Goal: Transaction & Acquisition: Register for event/course

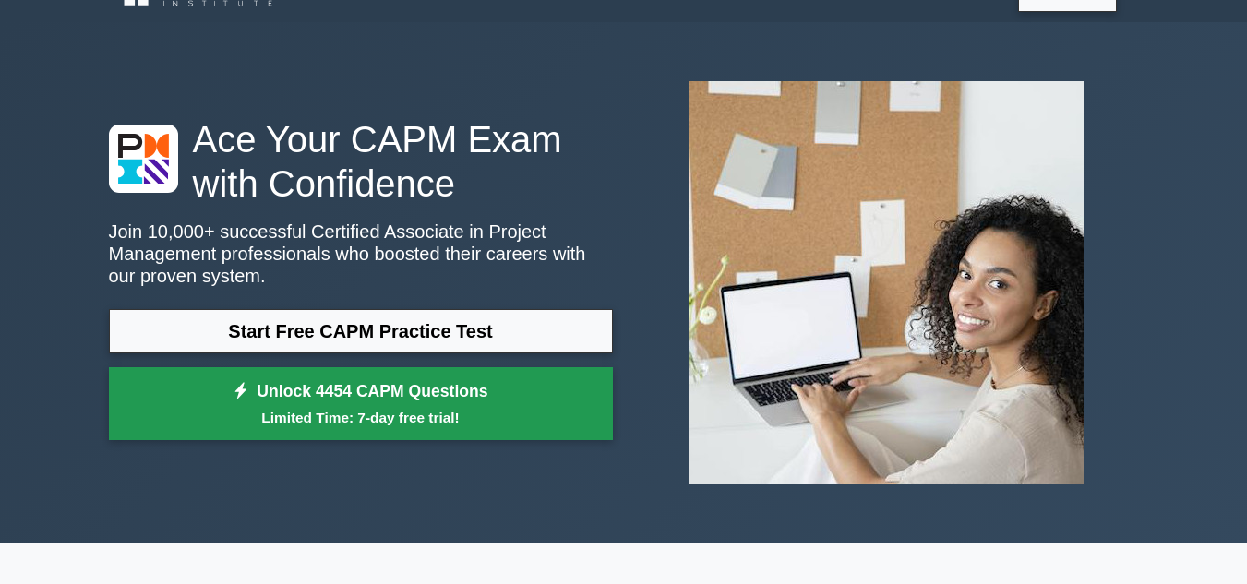
click at [329, 387] on link "Unlock 4454 CAPM Questions Limited Time: 7-day free trial!" at bounding box center [361, 404] width 504 height 74
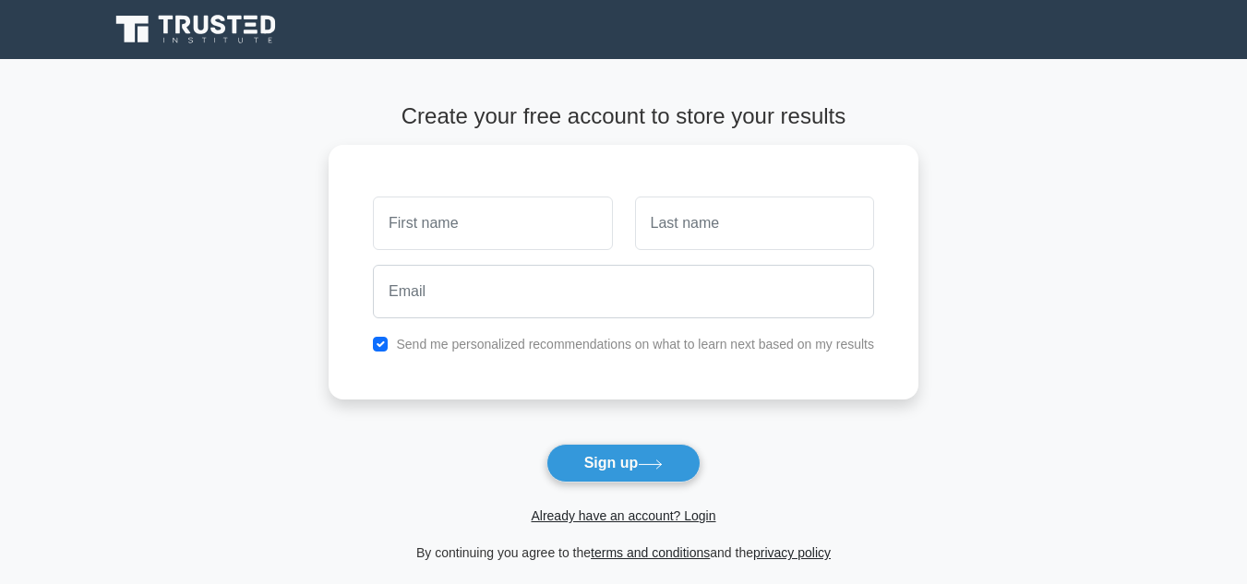
click at [329, 387] on main "Create your free account to store your results Send me personalized recommendat…" at bounding box center [623, 333] width 1247 height 549
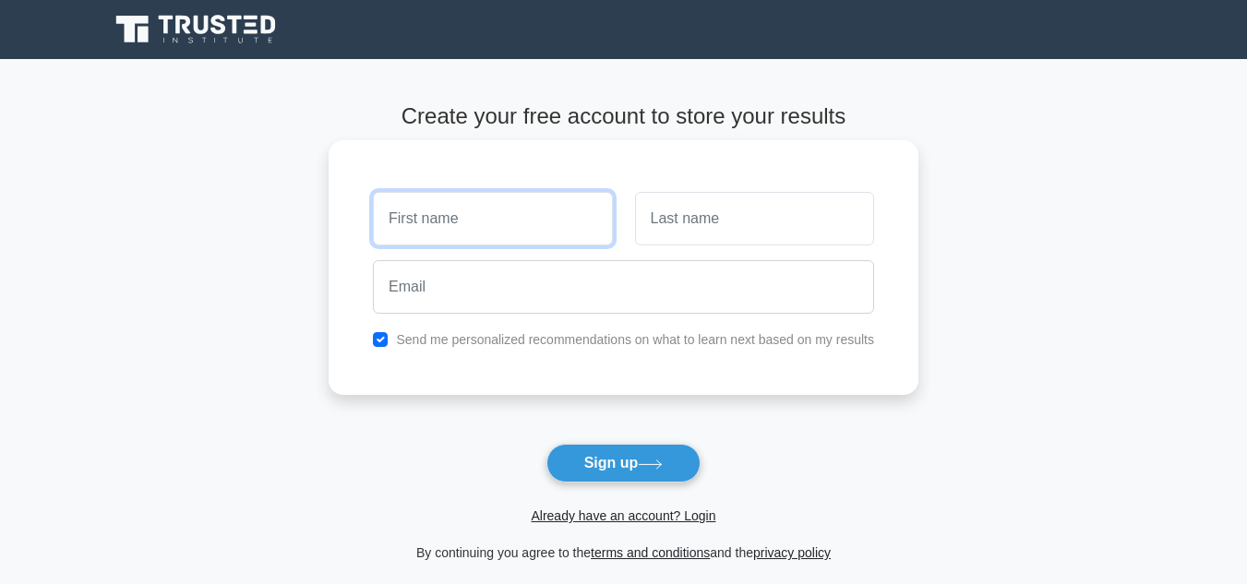
click at [415, 216] on input "text" at bounding box center [492, 219] width 239 height 54
type input "PATRICK"
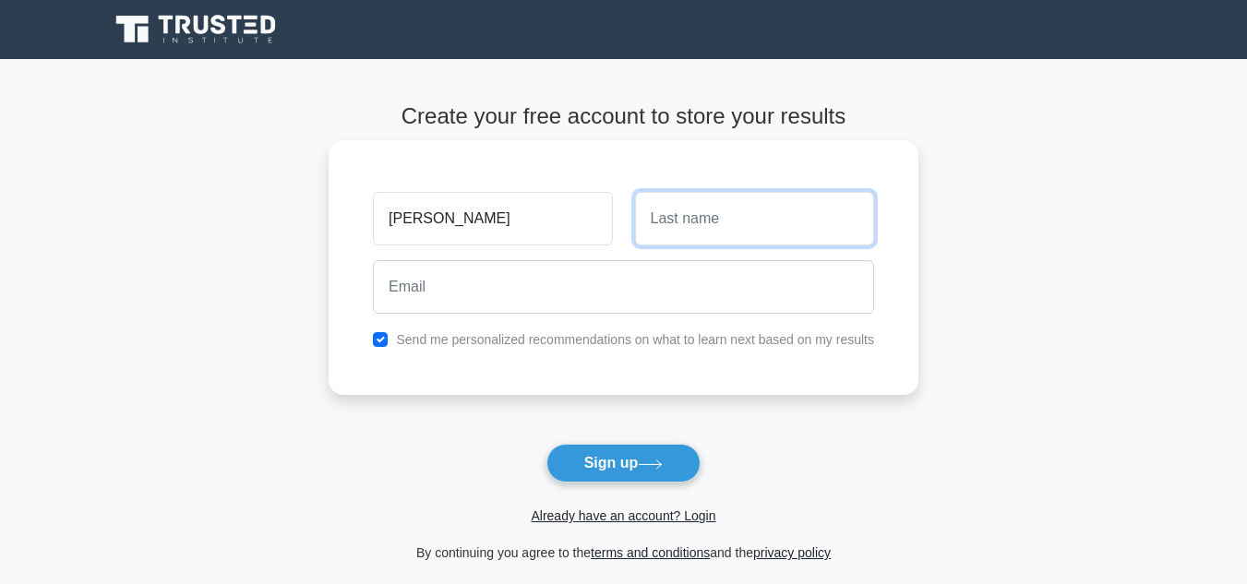
click at [680, 216] on input "text" at bounding box center [754, 219] width 239 height 54
type input "OSAIN"
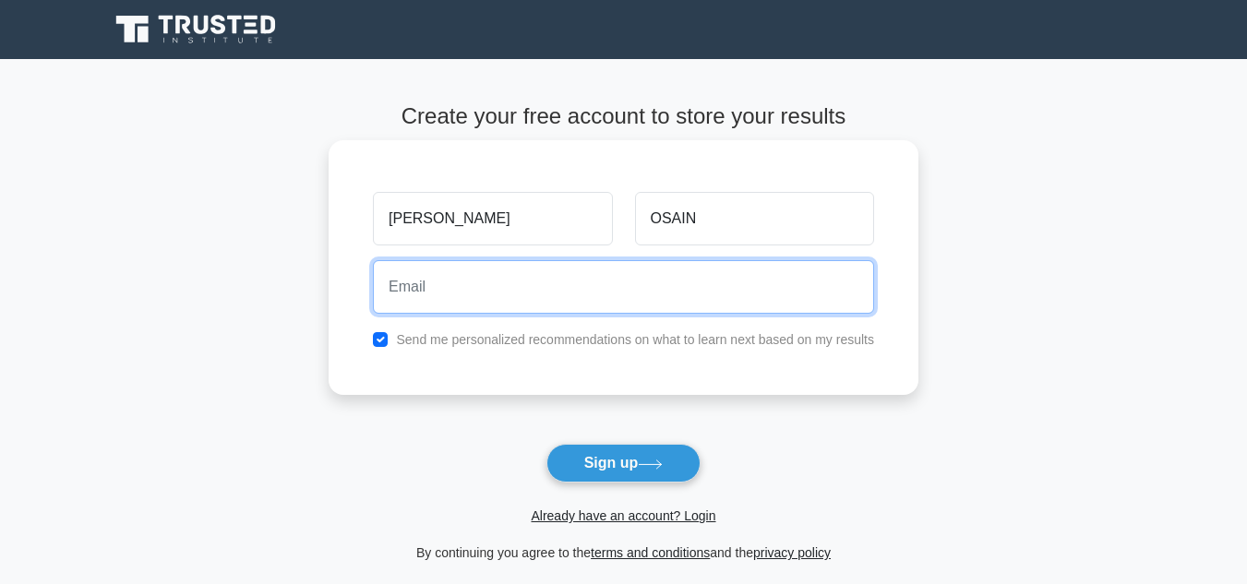
click at [430, 290] on input "email" at bounding box center [623, 287] width 501 height 54
type input "osainpatanami@gmail.com"
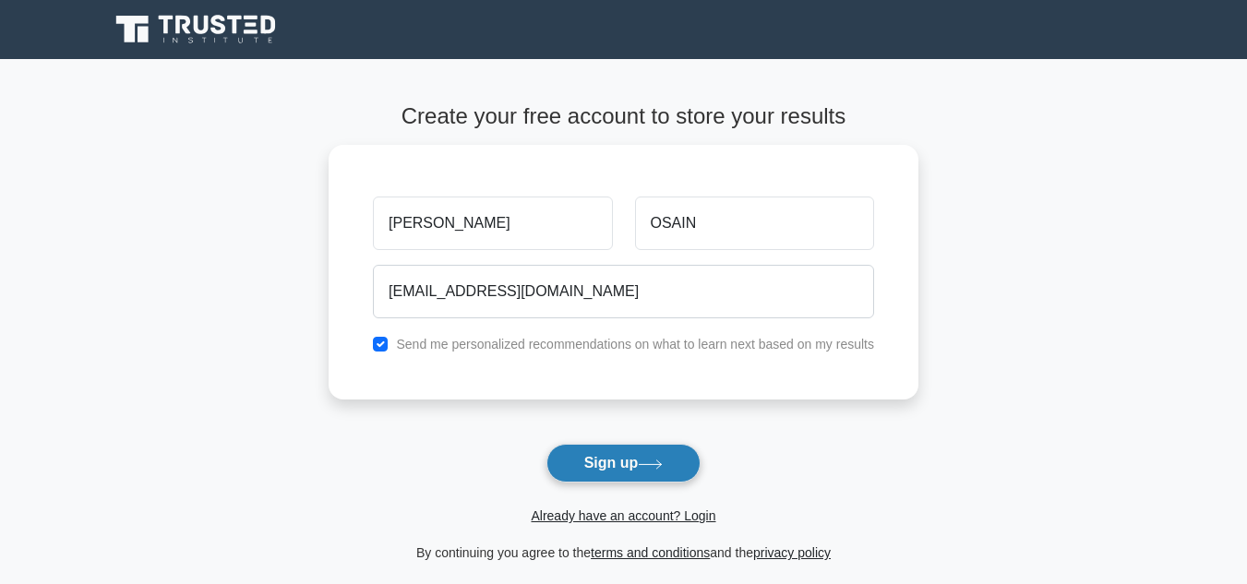
click at [613, 459] on button "Sign up" at bounding box center [624, 463] width 155 height 39
